Goal: Task Accomplishment & Management: Use online tool/utility

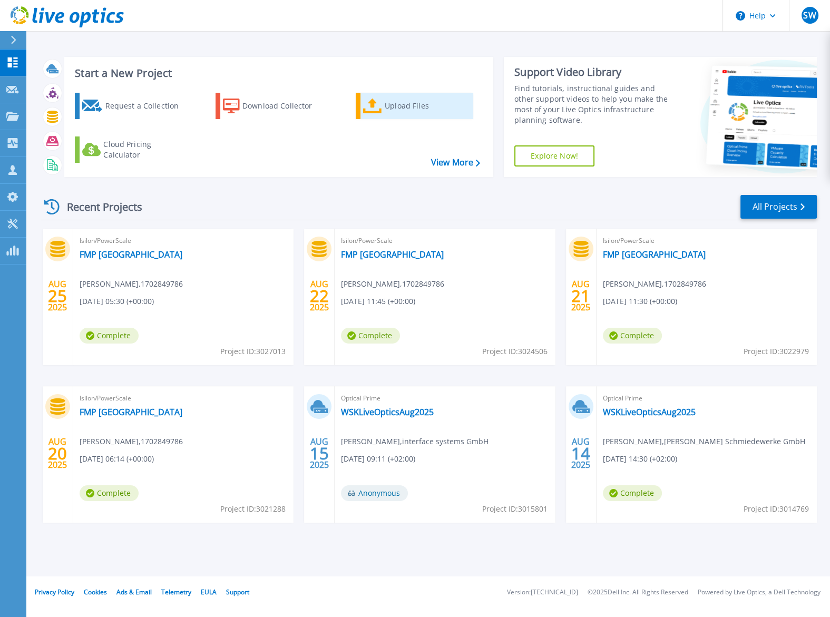
click at [371, 109] on icon at bounding box center [372, 106] width 19 height 15
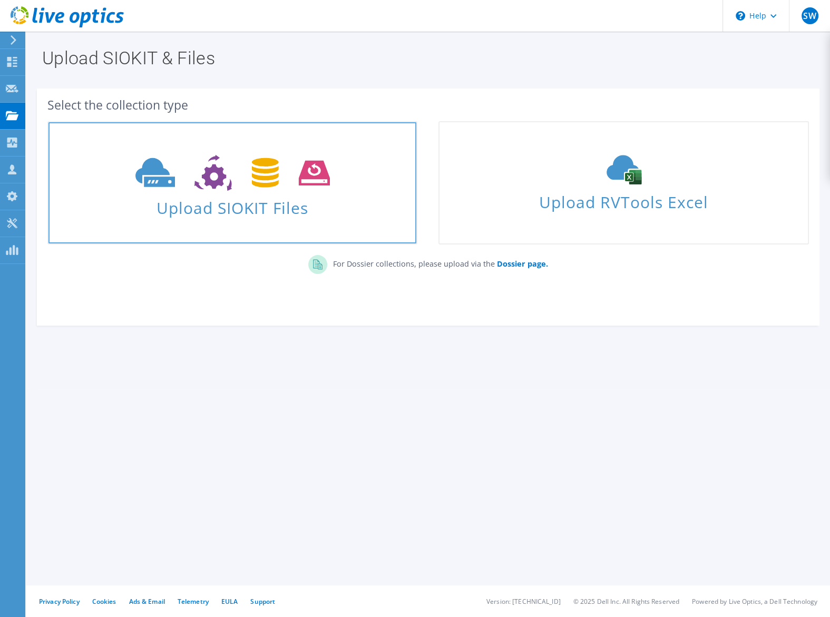
click at [195, 198] on span "Upload SIOKIT Files" at bounding box center [232, 204] width 368 height 23
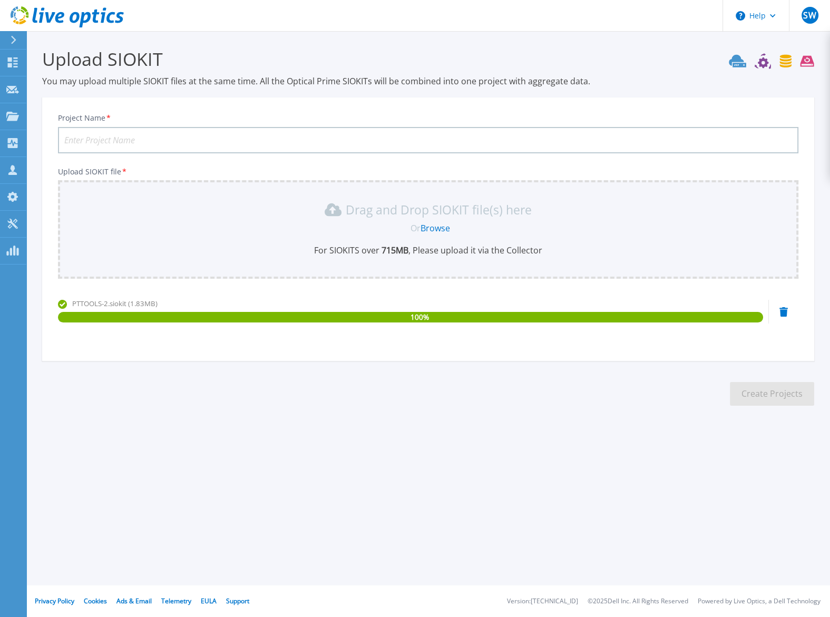
click at [152, 142] on input "Project Name *" at bounding box center [428, 140] width 741 height 26
type input "PacTech"
click at [782, 393] on button "Create Projects" at bounding box center [772, 394] width 84 height 24
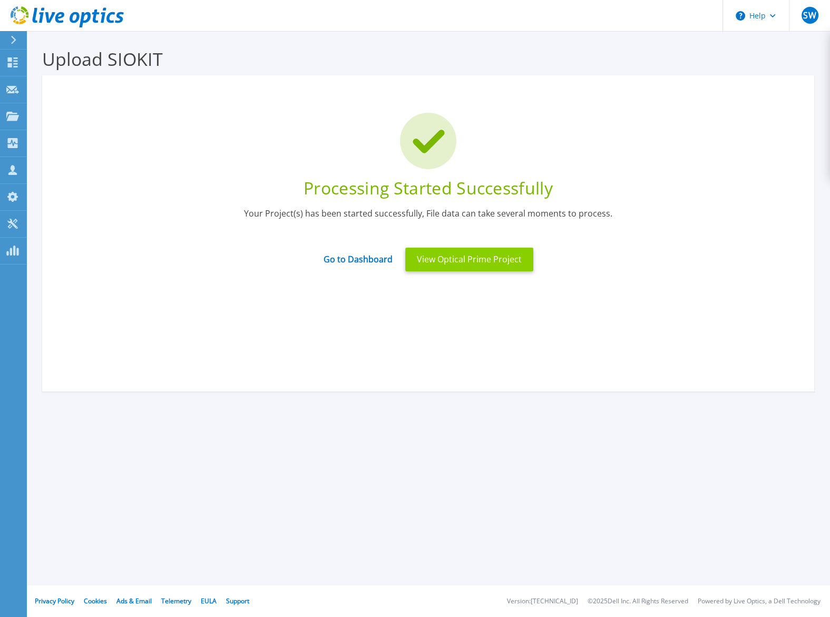
click at [479, 264] on button "View Optical Prime Project" at bounding box center [469, 260] width 128 height 24
